Goal: Check status: Check status

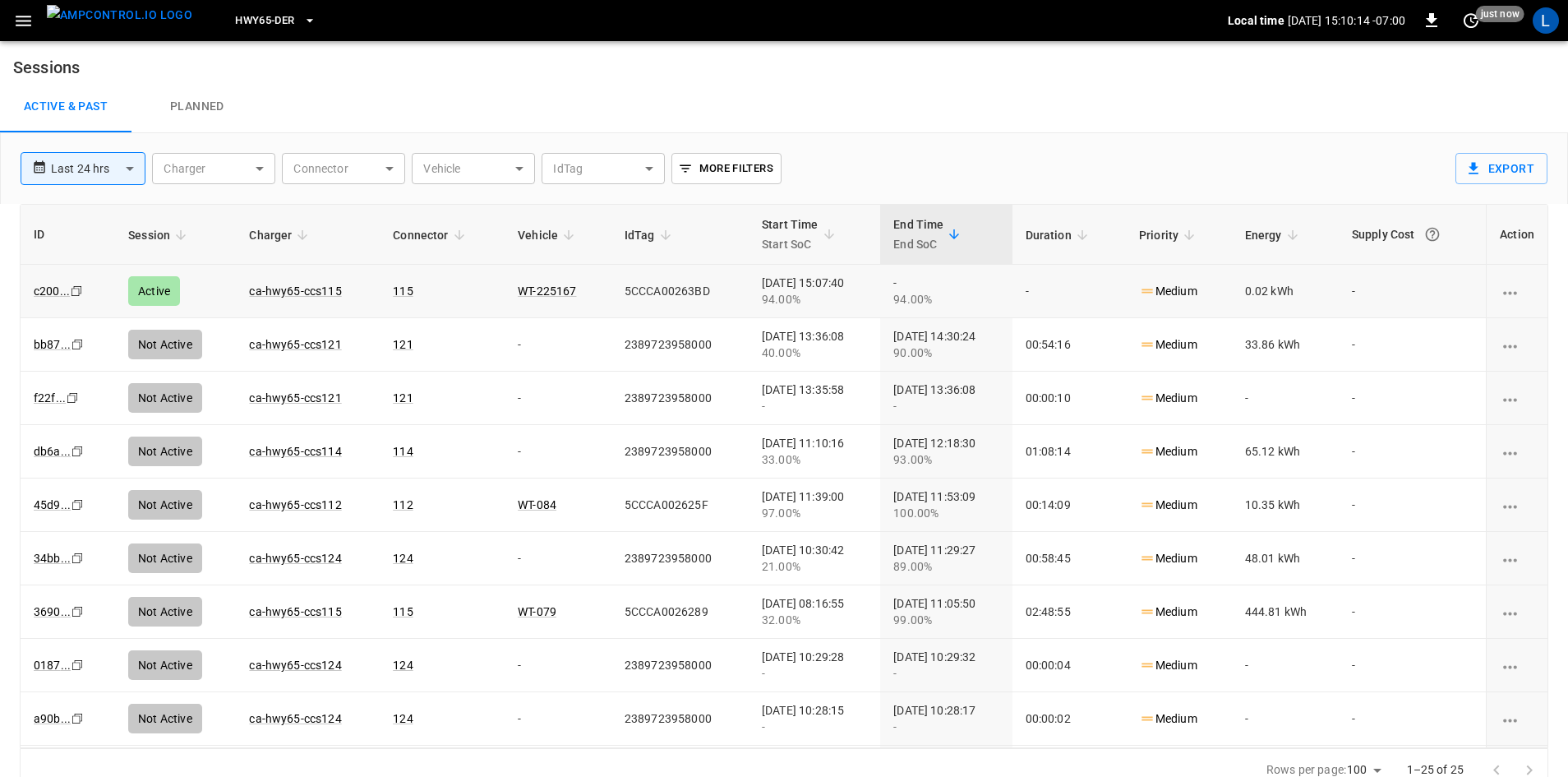
click at [283, 309] on td "ca-hwy65-ccs115" at bounding box center [308, 291] width 144 height 54
click at [283, 290] on link "ca-hwy65-ccs115" at bounding box center [294, 291] width 99 height 20
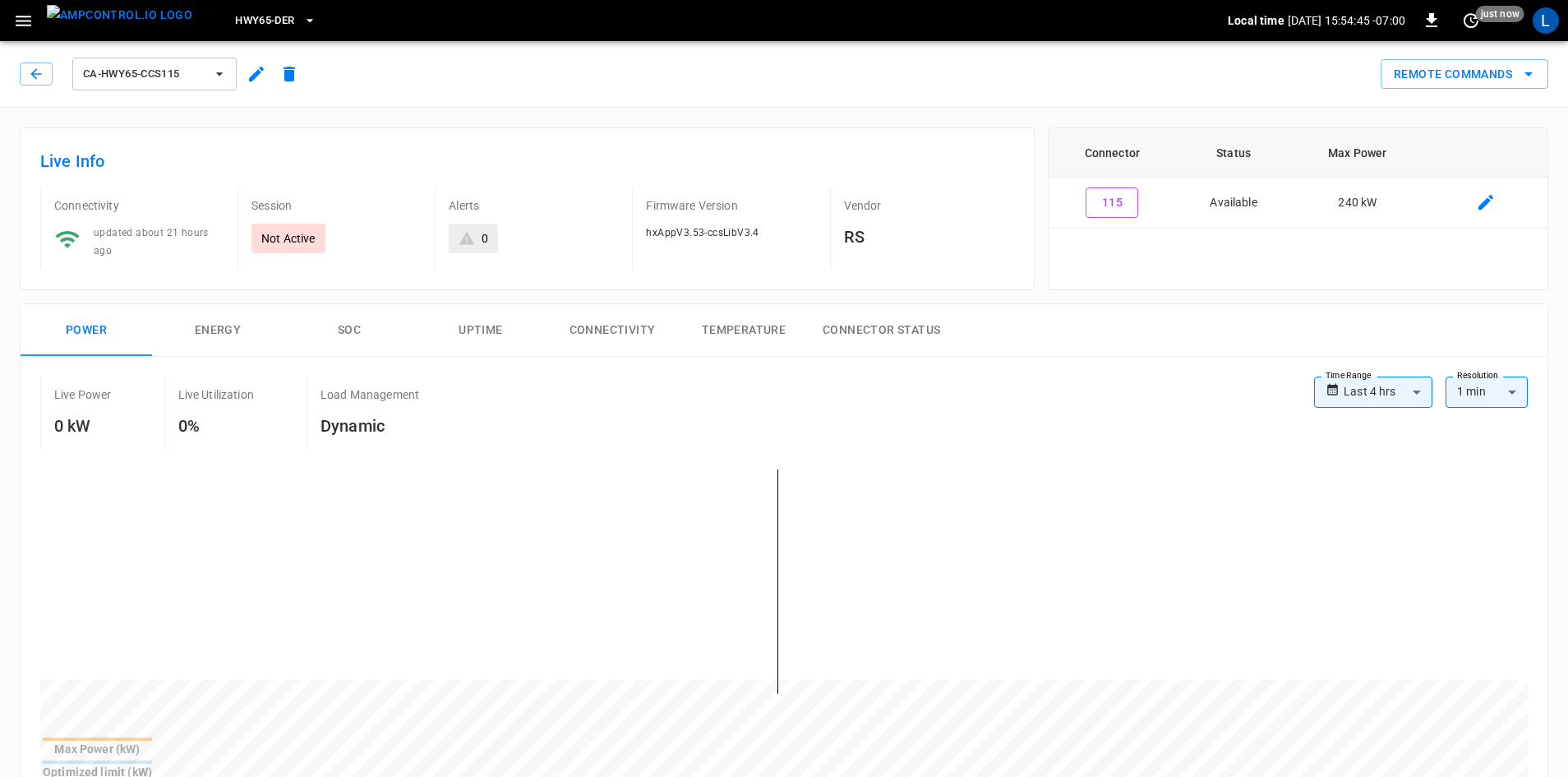
click at [50, 88] on div "ca-hwy65-ccs115" at bounding box center [163, 74] width 286 height 40
click at [40, 75] on icon "button" at bounding box center [36, 73] width 16 height 16
